Goal: Find specific page/section: Find specific page/section

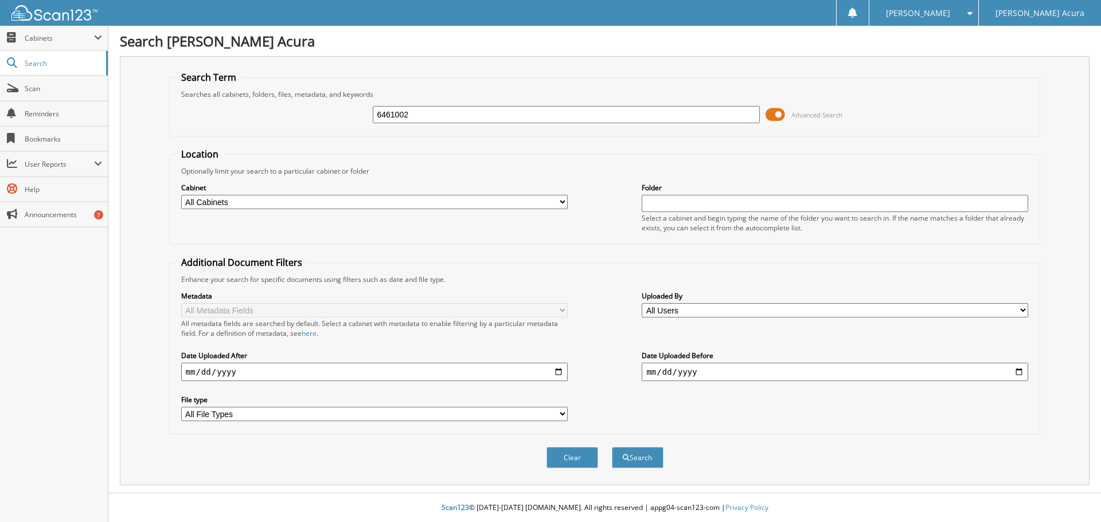
type input "6461002"
click at [612, 447] on button "Search" at bounding box center [638, 457] width 52 height 21
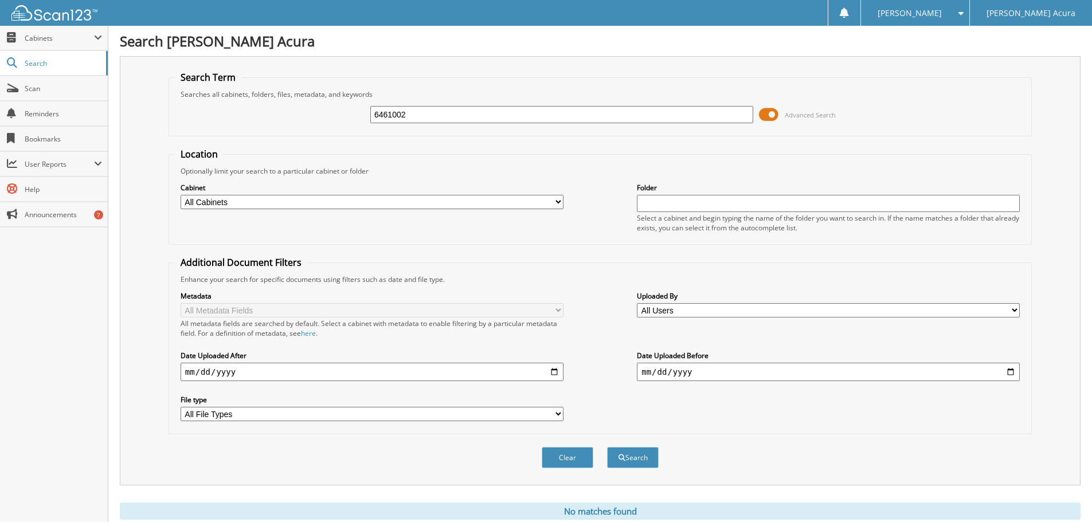
drag, startPoint x: 416, startPoint y: 112, endPoint x: 362, endPoint y: 117, distance: 53.5
click at [362, 117] on div "6461002 Advanced Search" at bounding box center [600, 114] width 851 height 31
type input "646102"
click at [607, 447] on button "Search" at bounding box center [633, 457] width 52 height 21
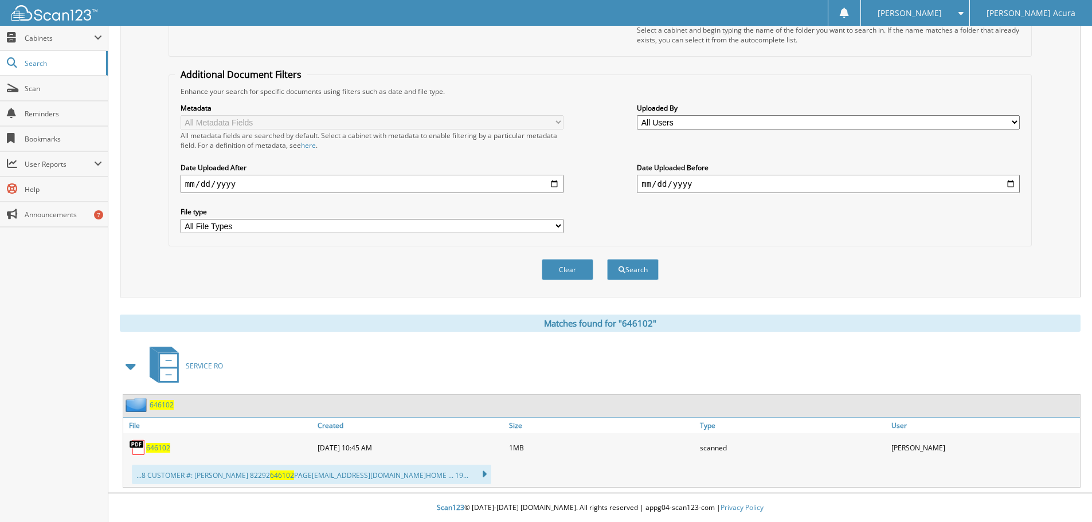
scroll to position [189, 0]
click at [158, 449] on span "646102" at bounding box center [158, 448] width 24 height 10
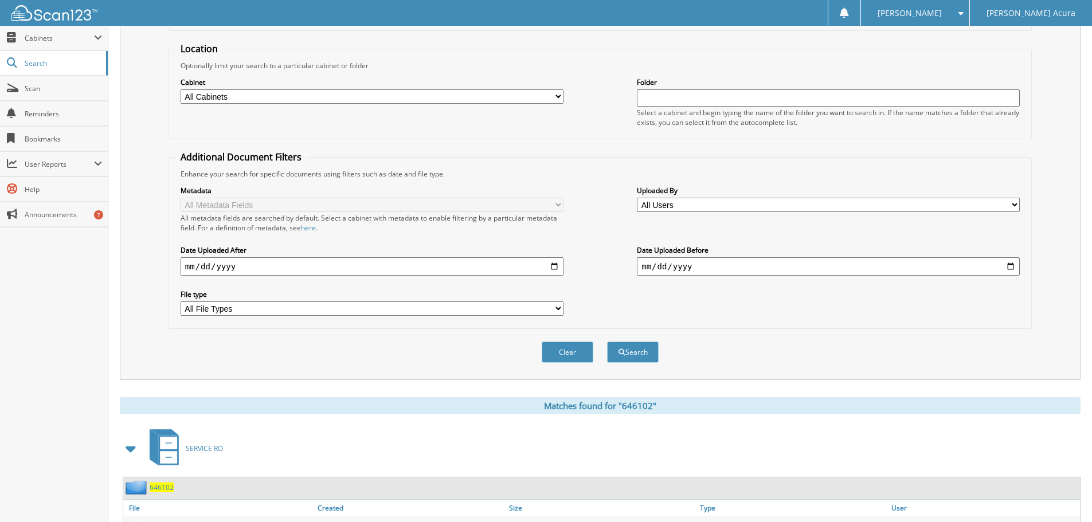
scroll to position [0, 0]
